Goal: Information Seeking & Learning: Learn about a topic

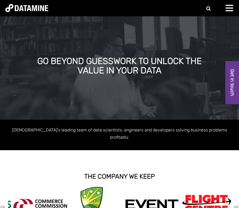
click at [159, 14] on div at bounding box center [230, 10] width 11 height 11
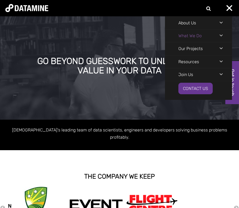
click at [159, 38] on link "What We Do" at bounding box center [190, 35] width 50 height 13
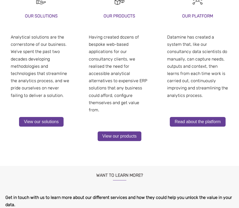
scroll to position [140, 0]
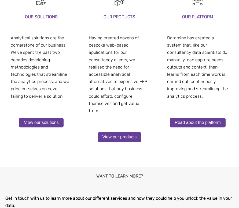
click at [125, 75] on span "Having created dozens of bespoke web-based applications for our consultancy cli…" at bounding box center [118, 74] width 58 height 78
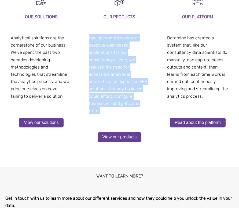
click at [163, 87] on div "our platform our platform Datamine has created a system that, like our consulta…" at bounding box center [198, 65] width 72 height 155
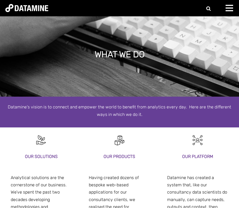
scroll to position [0, 0]
click at [232, 7] on div at bounding box center [230, 10] width 11 height 11
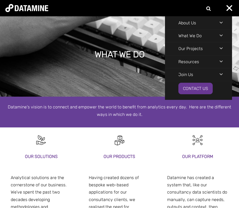
click at [218, 22] on li "About Us The Datamine Story Our People Our Values Our Process Our Partners" at bounding box center [198, 22] width 67 height 13
click at [194, 26] on link "About Us" at bounding box center [187, 23] width 44 height 13
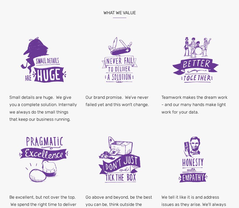
scroll to position [303, 0]
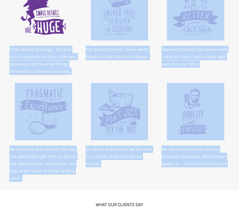
drag, startPoint x: 10, startPoint y: 49, endPoint x: 217, endPoint y: 174, distance: 241.8
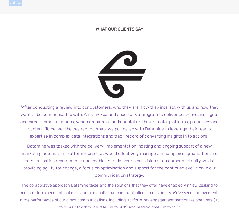
scroll to position [497, 0]
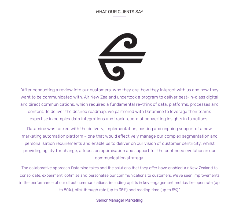
copy span "Small details are huge. We give you a complete solution. Internally we always d…"
